Goal: Task Accomplishment & Management: Use online tool/utility

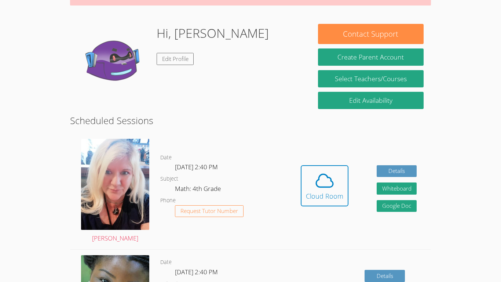
scroll to position [94, 0]
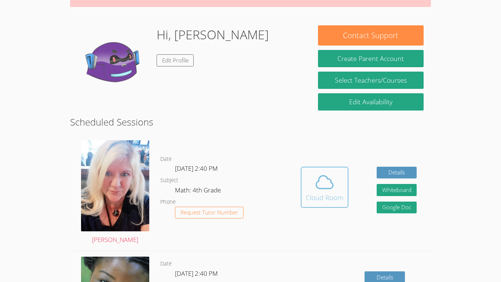
click at [334, 189] on span at bounding box center [324, 182] width 37 height 21
click at [325, 188] on icon at bounding box center [324, 181] width 17 height 13
click at [313, 184] on span at bounding box center [324, 182] width 37 height 21
click at [308, 186] on span at bounding box center [324, 182] width 37 height 21
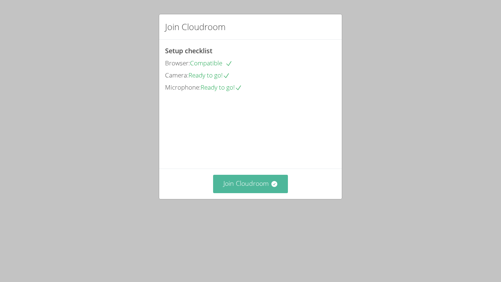
click at [246, 193] on button "Join Cloudroom" at bounding box center [250, 184] width 75 height 18
click at [341, 133] on div "Setup checklist Browser: Compatible Camera: Ready to go! Microphone: Ready to g…" at bounding box center [250, 104] width 183 height 129
click at [227, 193] on button "Join Cloudroom" at bounding box center [250, 184] width 75 height 18
click at [247, 0] on div "Join Cloudroom Setup checklist Browser: Compatible Camera: Ready to go! Microph…" at bounding box center [250, 141] width 501 height 282
click at [270, 193] on button "Join Cloudroom" at bounding box center [250, 184] width 75 height 18
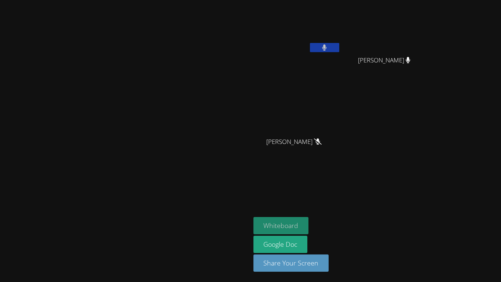
click at [309, 219] on button "Whiteboard" at bounding box center [280, 225] width 55 height 17
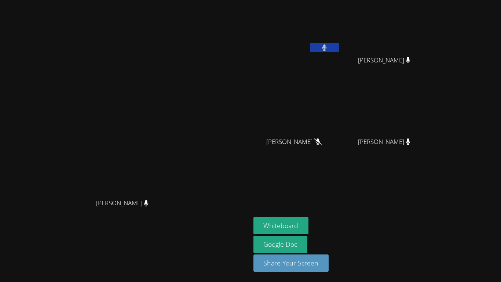
click at [339, 43] on button at bounding box center [324, 47] width 29 height 9
click at [328, 48] on icon at bounding box center [325, 47] width 8 height 6
click at [339, 46] on button at bounding box center [324, 47] width 29 height 9
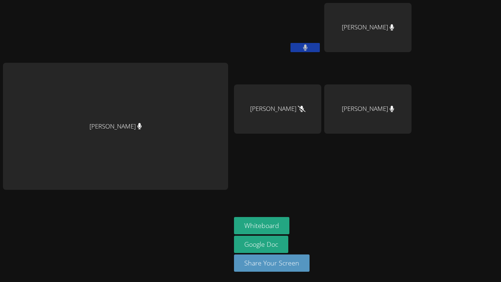
click at [123, 202] on div at bounding box center [115, 204] width 225 height 29
click at [248, 184] on aside "Kailani Rodriguez JOEL VENZOR LILAHANNA ALCALA Emily Garza Whiteboard Google Do…" at bounding box center [322, 141] width 183 height 282
click at [303, 119] on div "LILAHANNA ALCALA" at bounding box center [277, 108] width 87 height 49
click at [313, 154] on div at bounding box center [277, 147] width 87 height 29
